Goal: Transaction & Acquisition: Purchase product/service

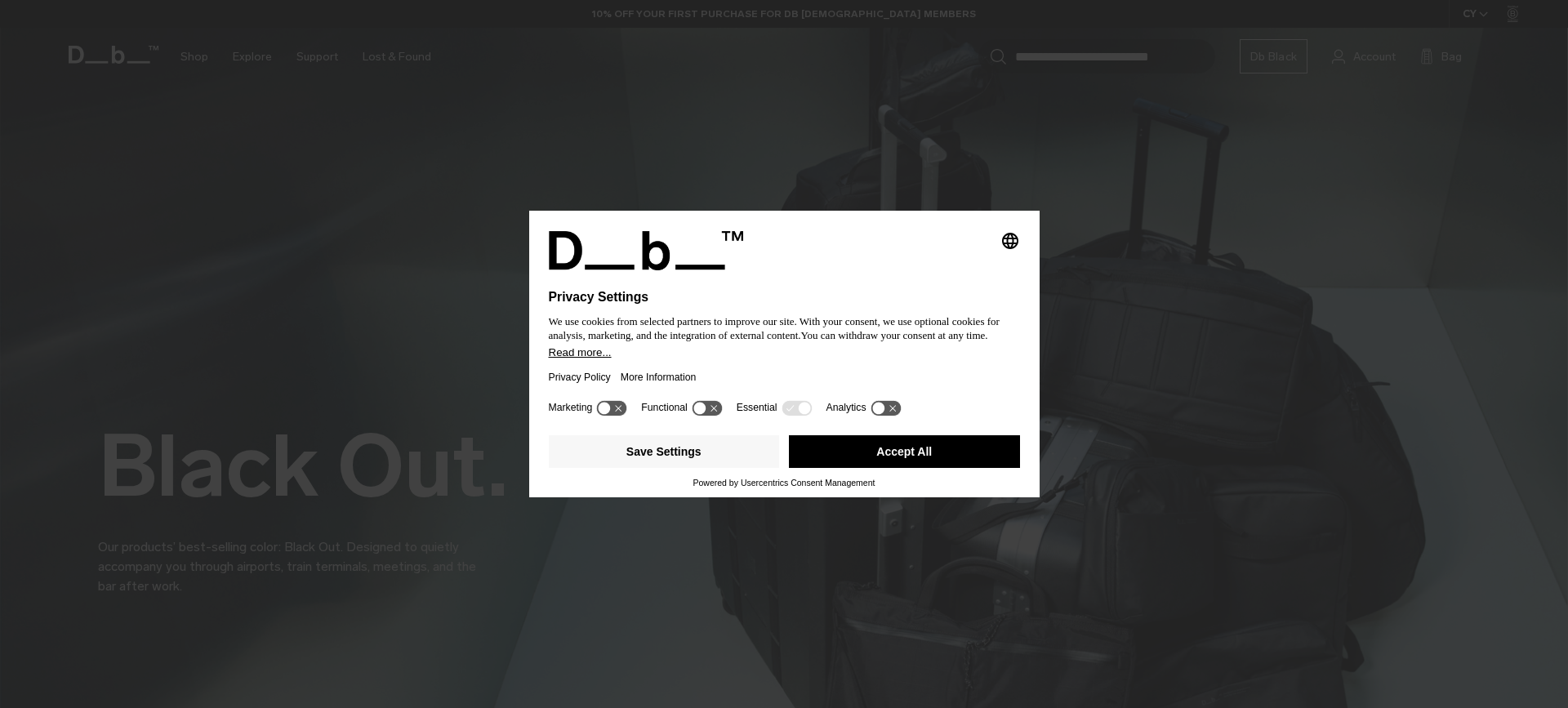
click at [941, 451] on button "Accept All" at bounding box center [904, 451] width 231 height 33
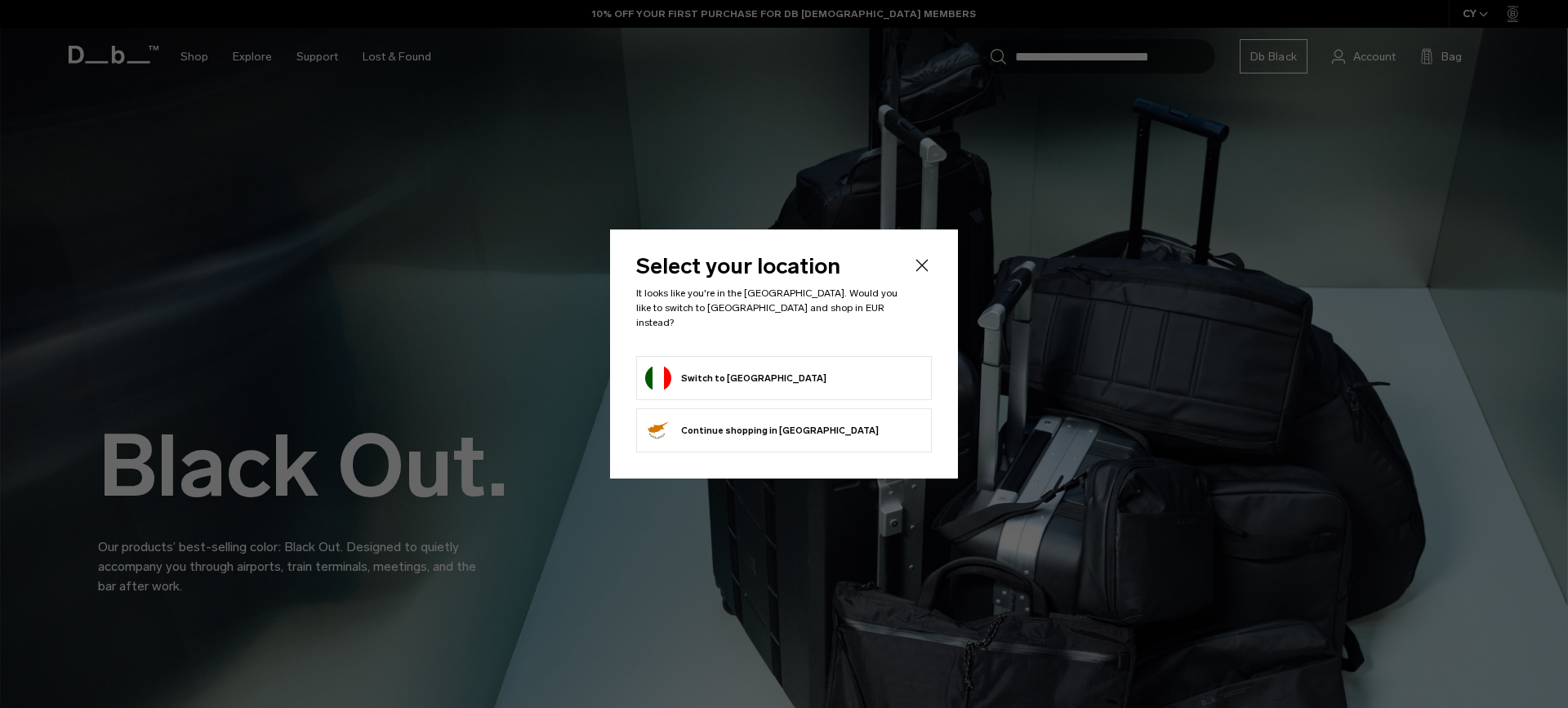
click at [922, 275] on icon "Close" at bounding box center [922, 266] width 20 height 20
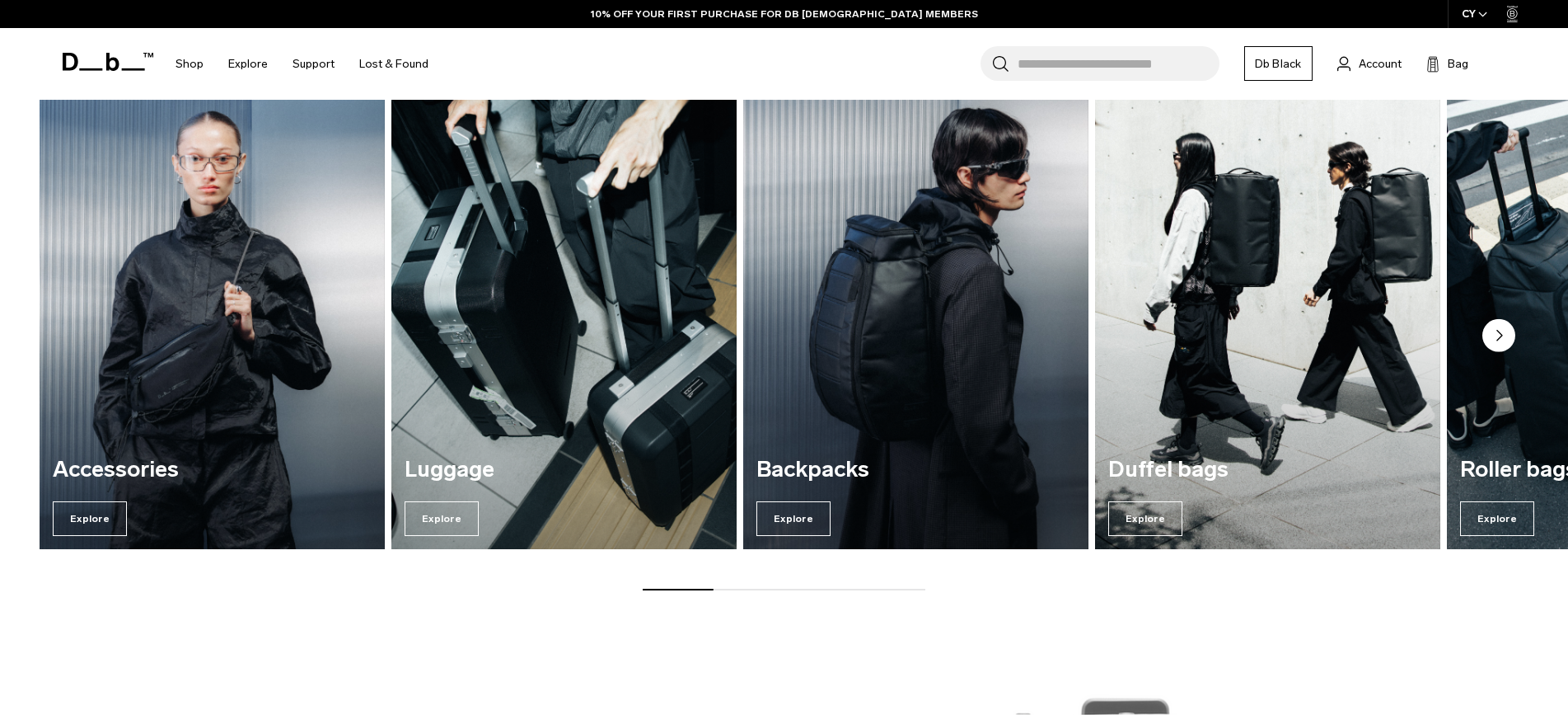
scroll to position [989, 0]
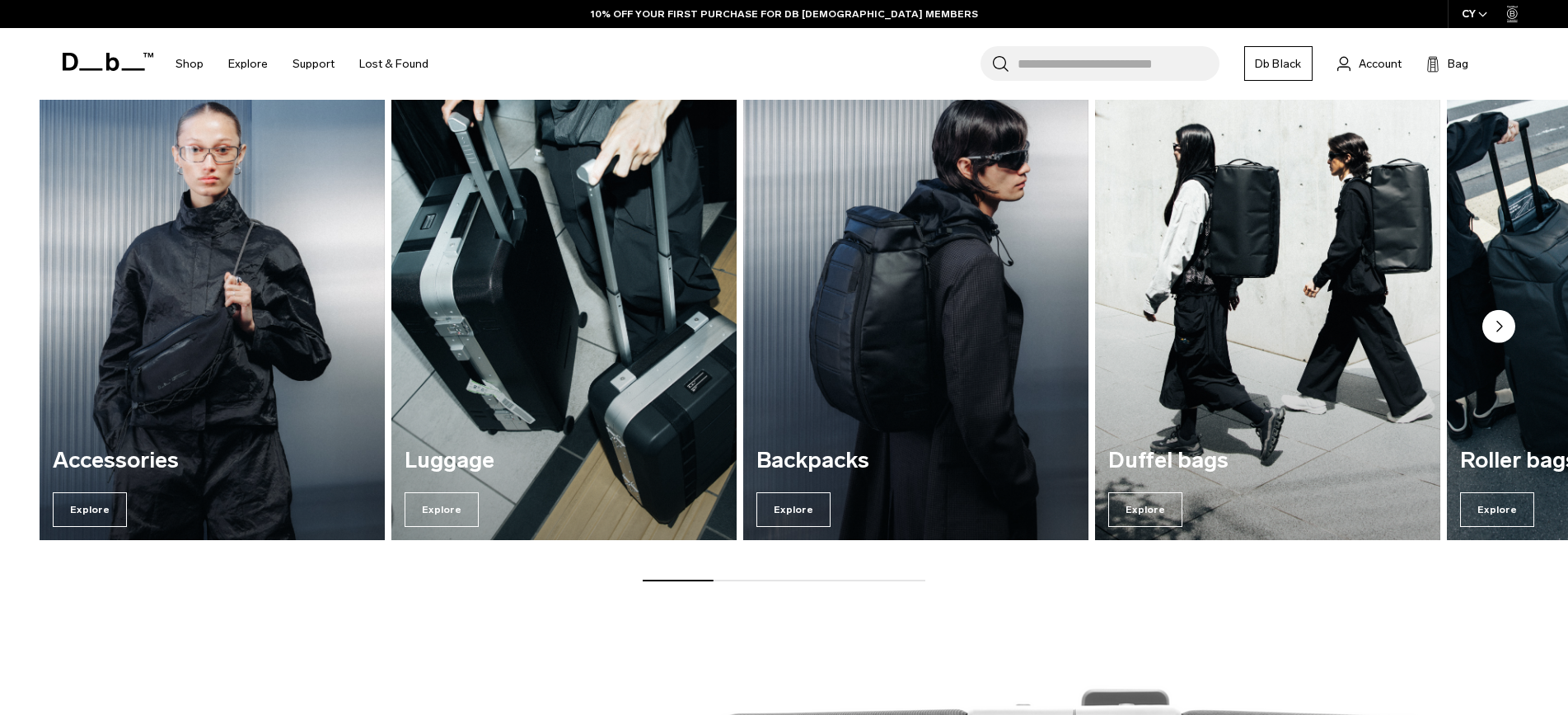
click at [549, 292] on img "2 / 7" at bounding box center [564, 307] width 356 height 480
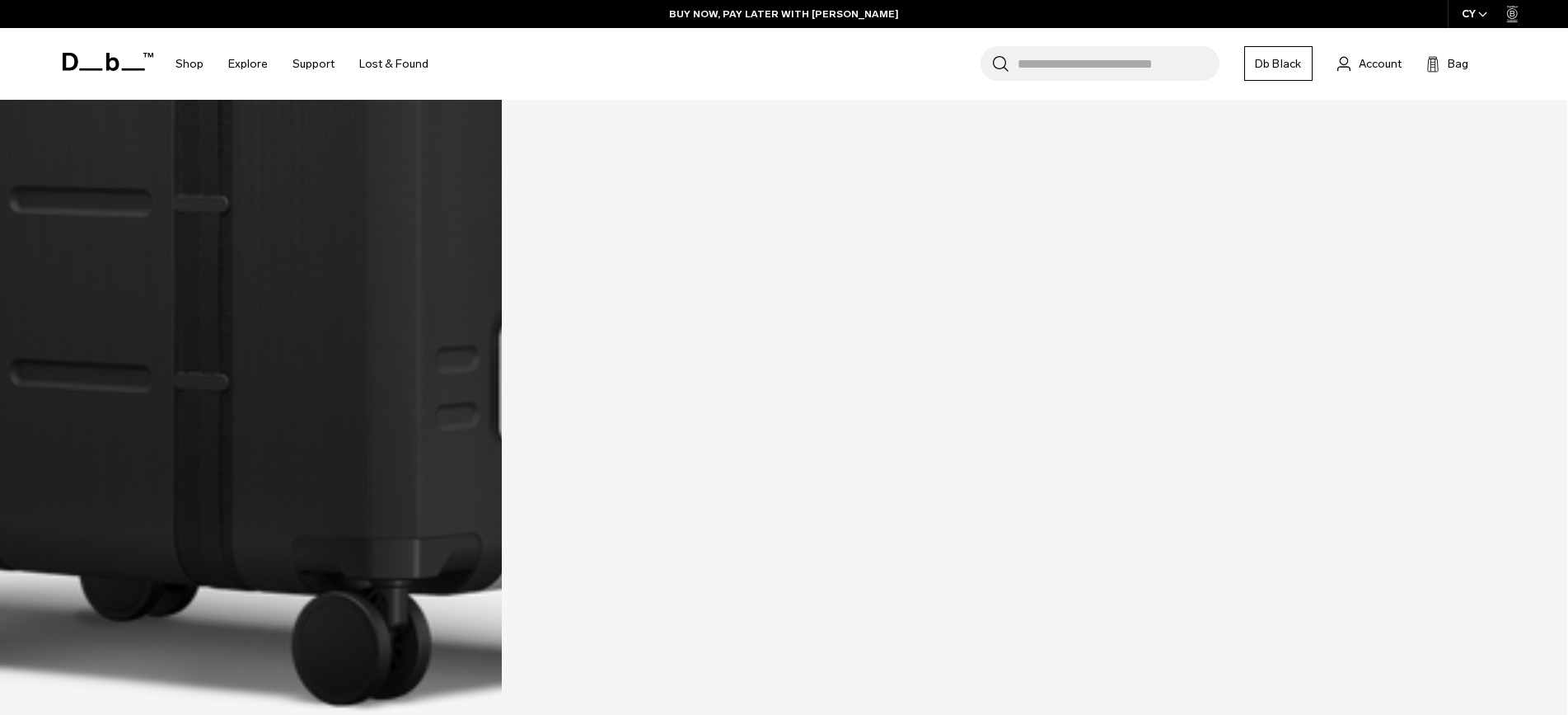
scroll to position [7253, 0]
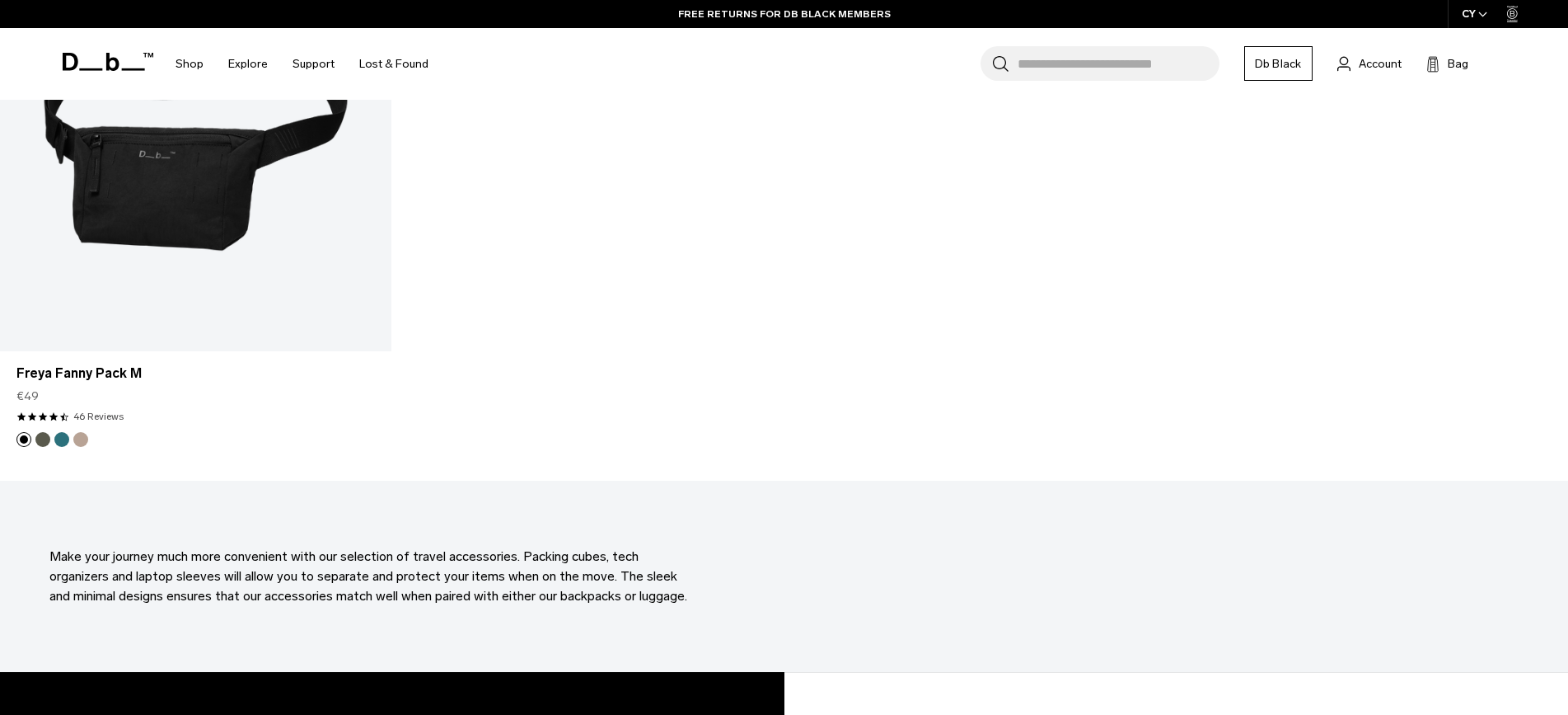
scroll to position [6507, 0]
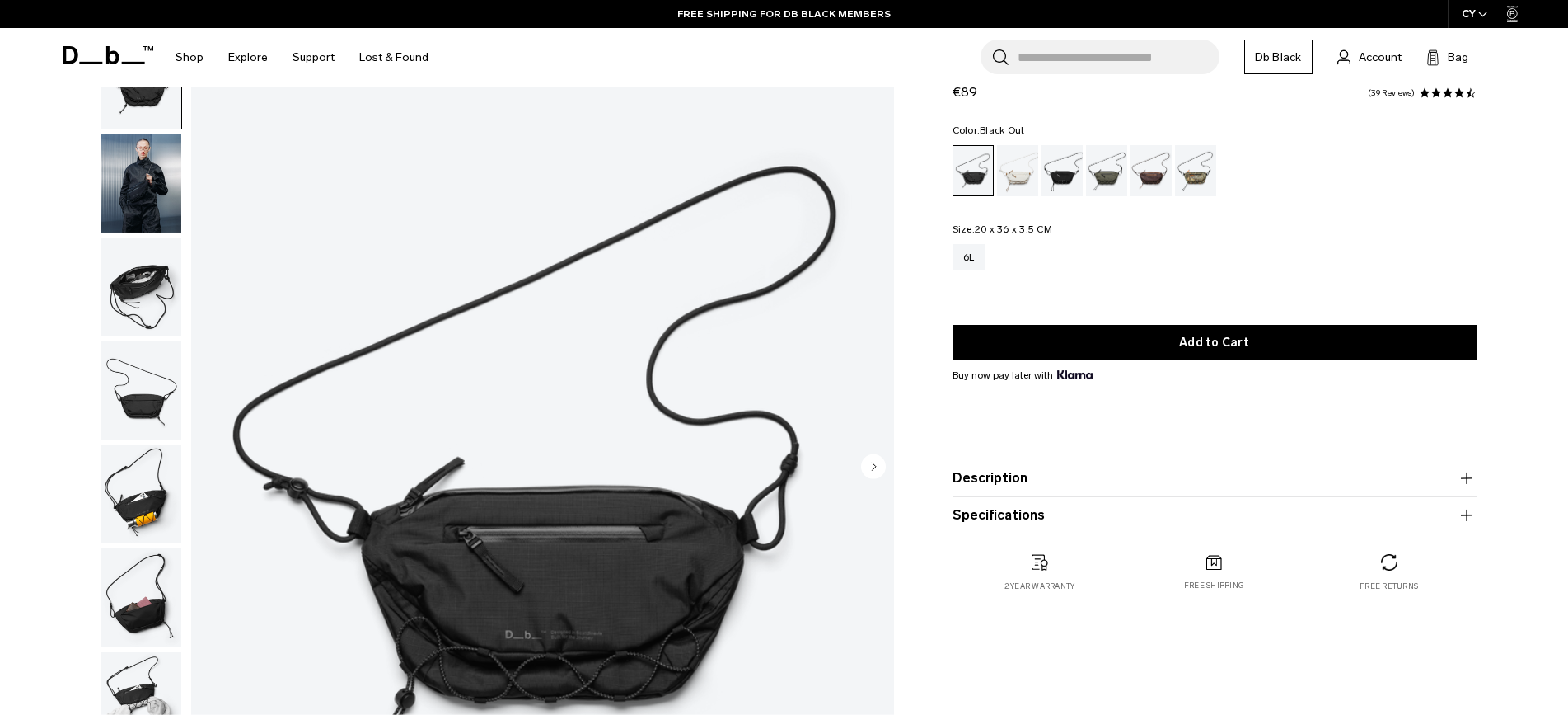
click at [134, 201] on img "button" at bounding box center [141, 183] width 80 height 99
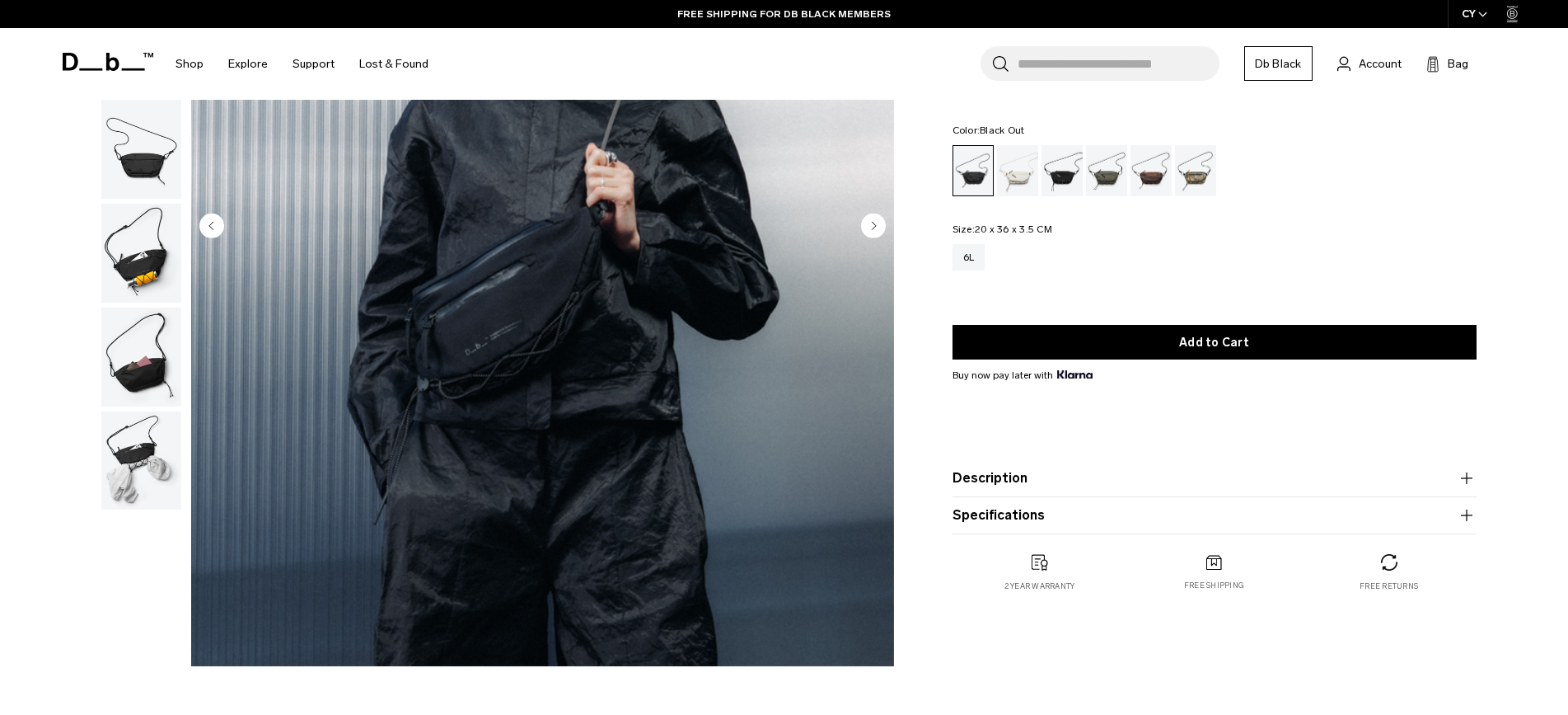
scroll to position [330, 0]
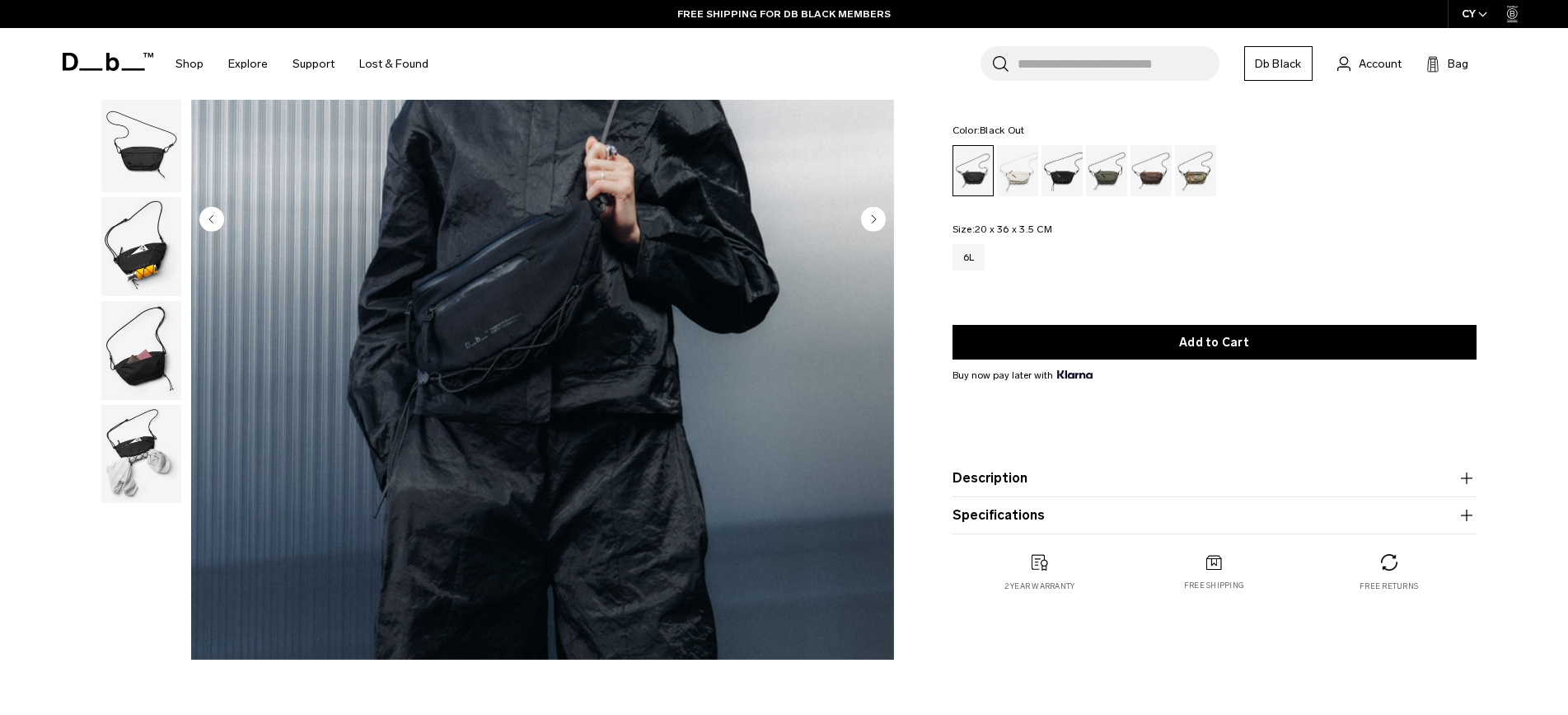
click at [876, 226] on circle "Next slide" at bounding box center [873, 218] width 25 height 25
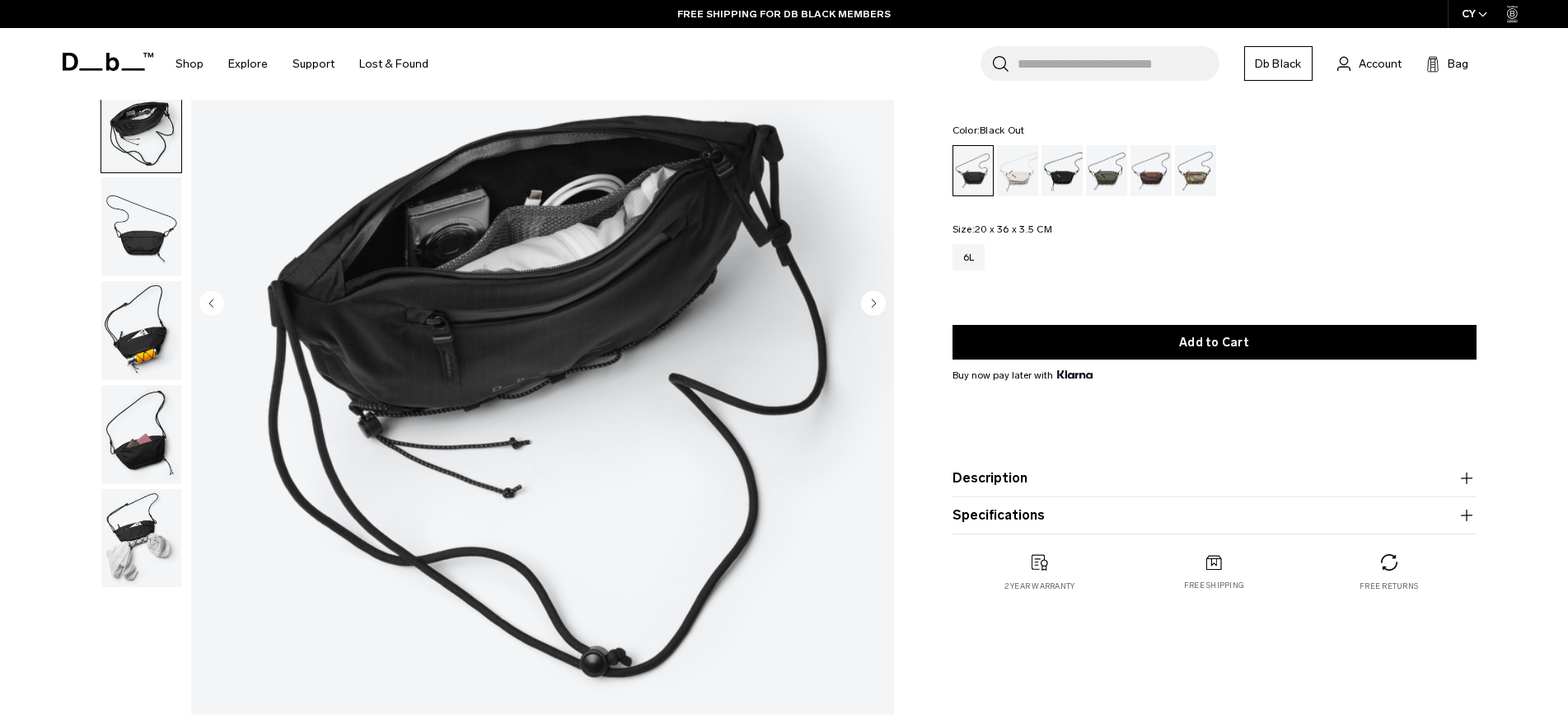
scroll to position [165, 0]
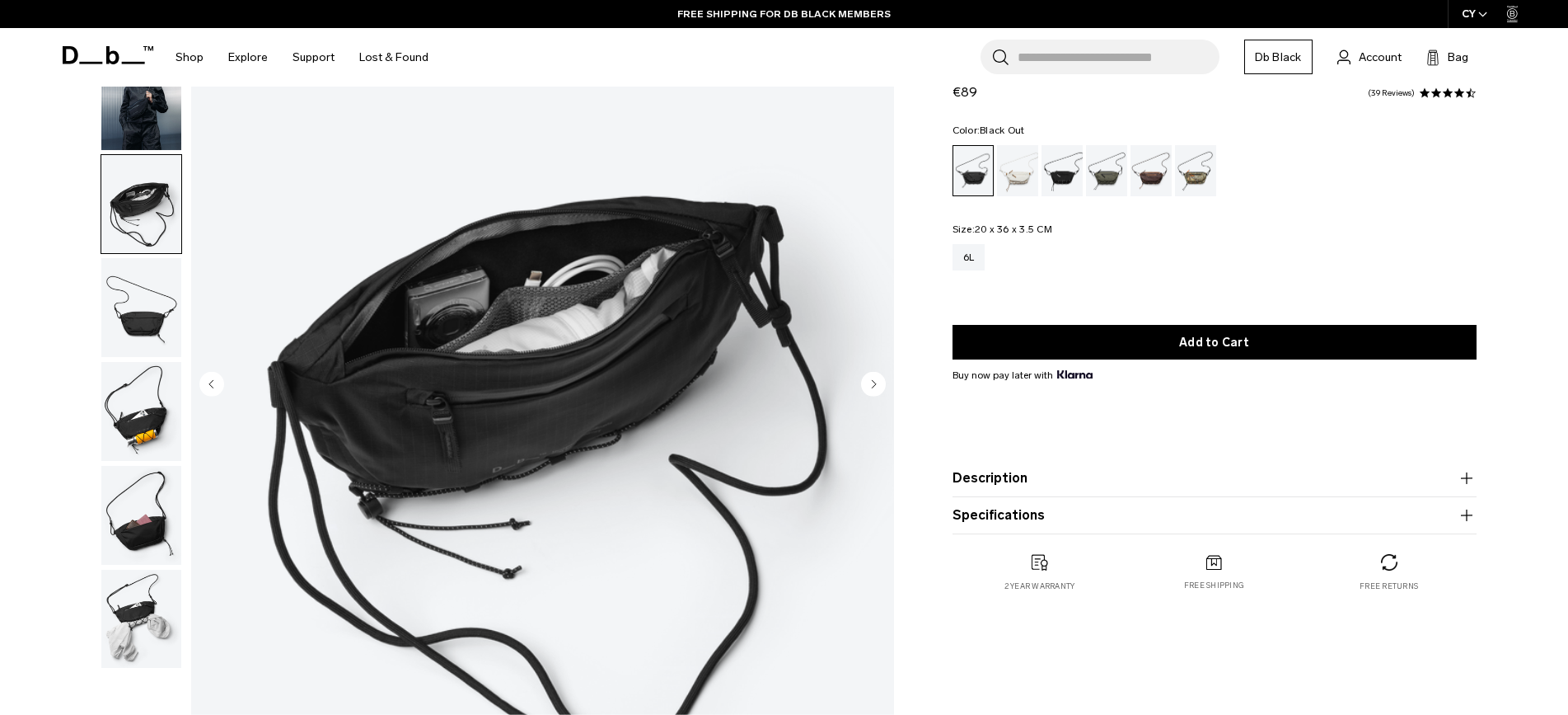
click at [123, 325] on img "button" at bounding box center [141, 308] width 80 height 99
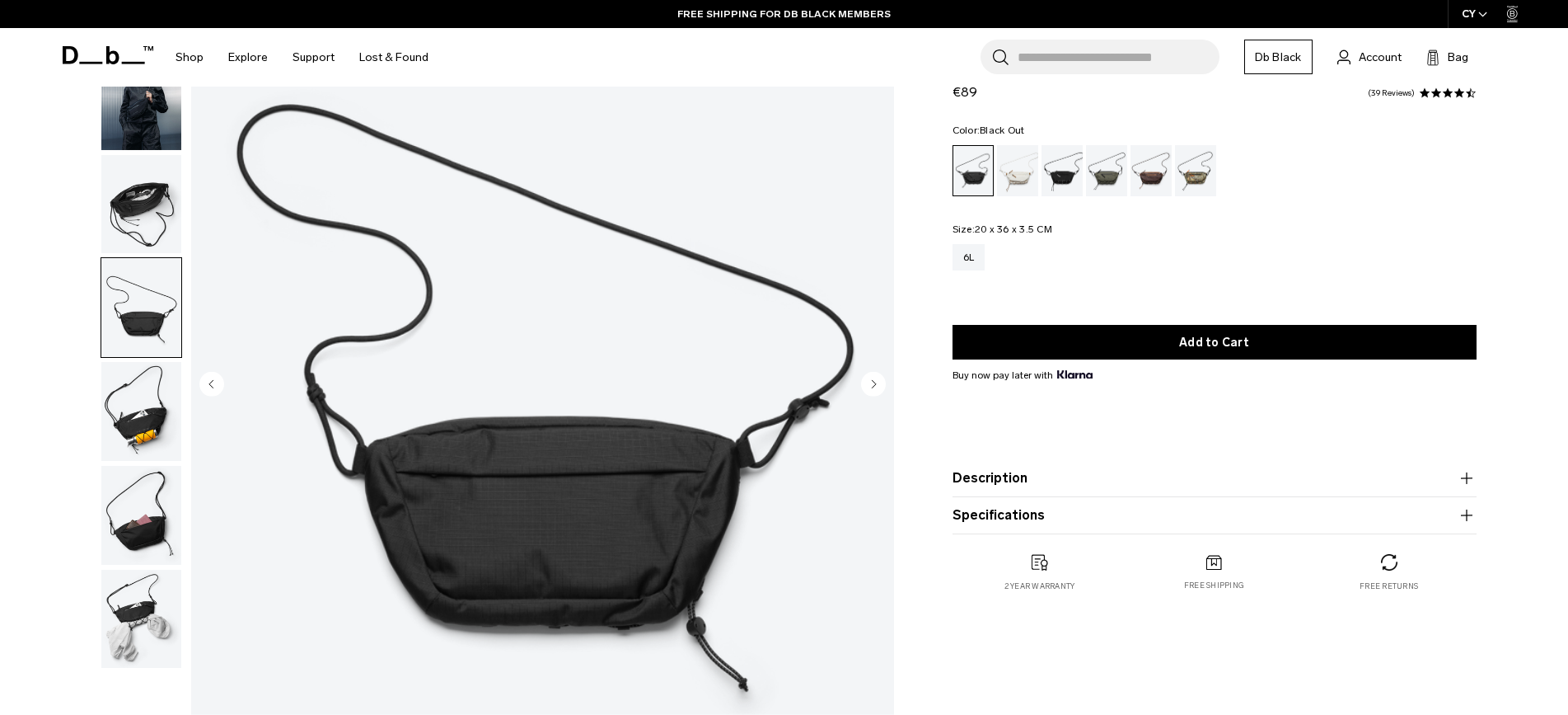
click at [142, 414] on img "button" at bounding box center [141, 411] width 80 height 99
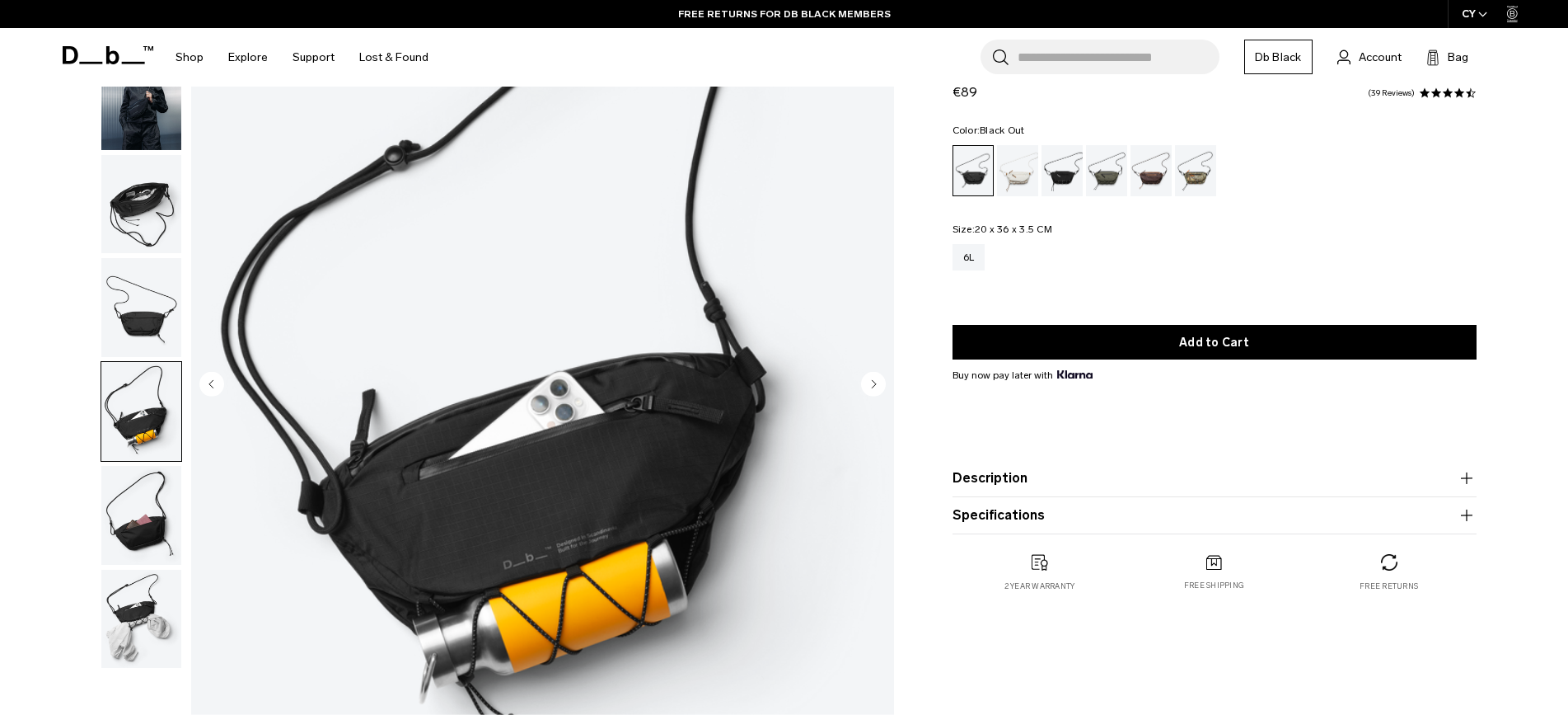
click at [163, 504] on img "button" at bounding box center [141, 515] width 80 height 99
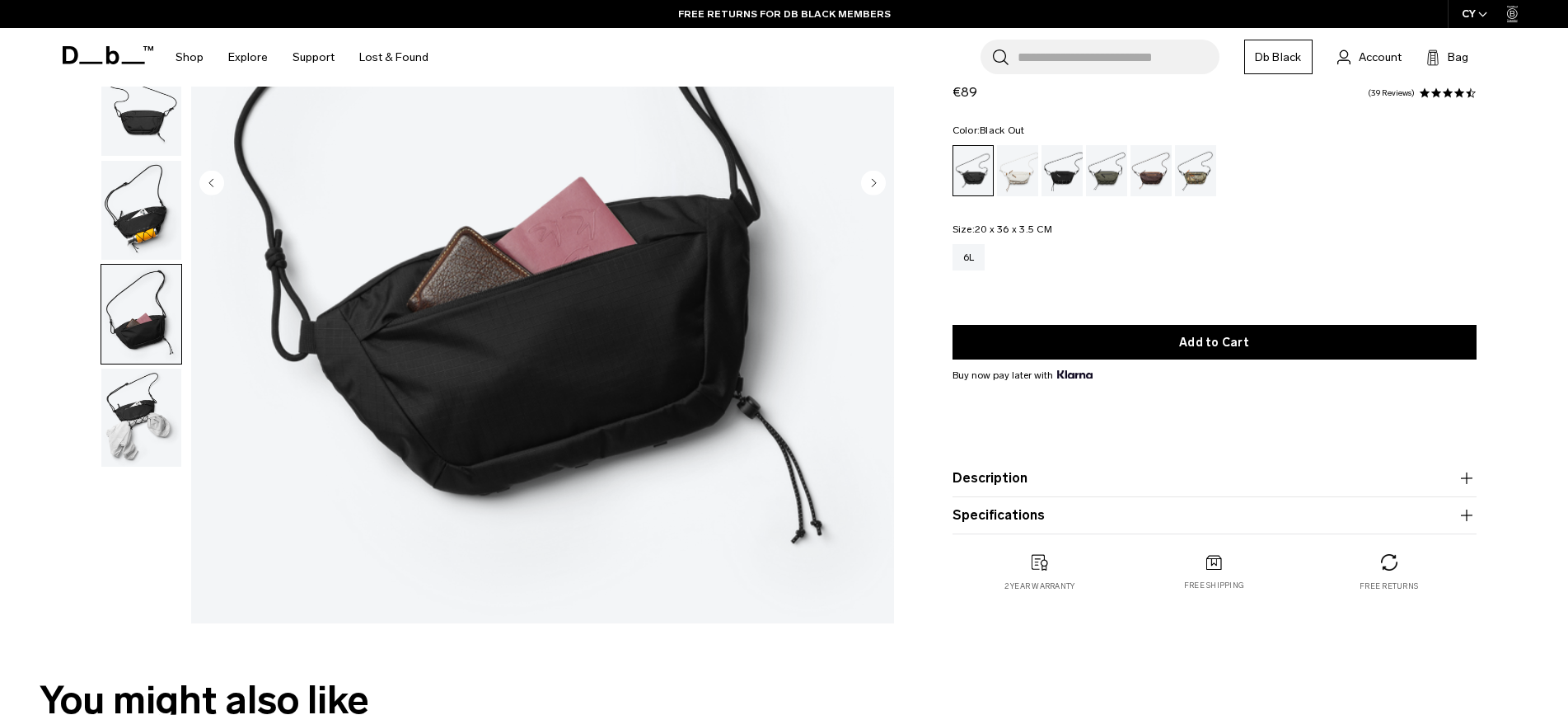
scroll to position [412, 0]
